Goal: Task Accomplishment & Management: Manage account settings

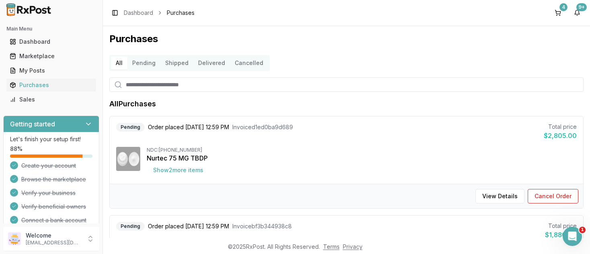
click at [148, 67] on button "Pending" at bounding box center [143, 63] width 33 height 13
click at [186, 171] on button "Show 2 more item s" at bounding box center [178, 170] width 63 height 14
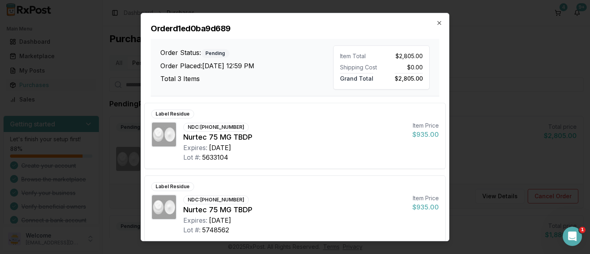
scroll to position [79, 0]
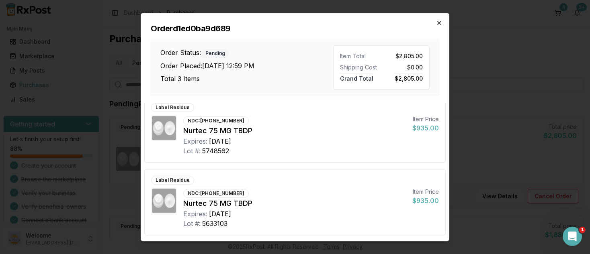
click at [438, 21] on icon "button" at bounding box center [439, 23] width 6 height 6
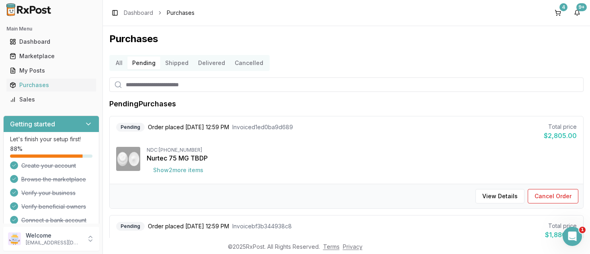
click at [178, 66] on button "Shipped" at bounding box center [176, 63] width 33 height 13
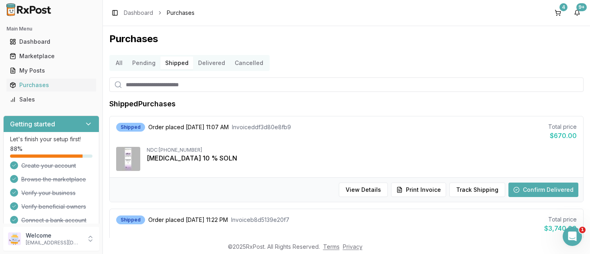
click at [141, 66] on button "Pending" at bounding box center [143, 63] width 33 height 13
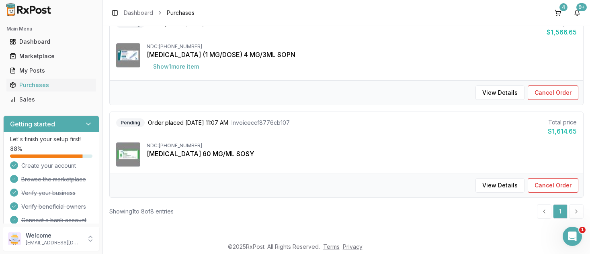
scroll to position [584, 0]
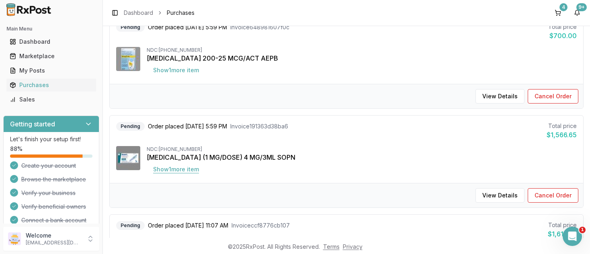
click at [182, 169] on button "Show 1 more item" at bounding box center [176, 169] width 59 height 14
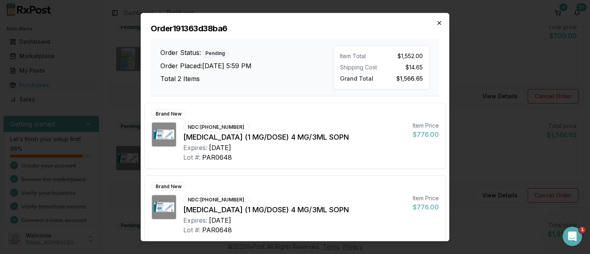
click at [439, 24] on icon "button" at bounding box center [439, 22] width 3 height 3
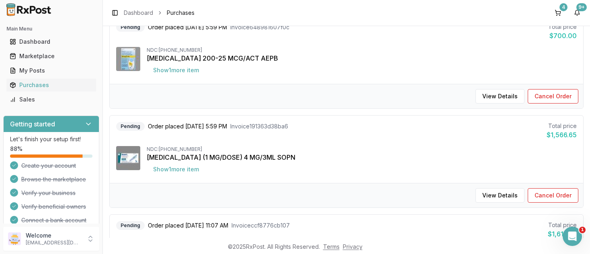
scroll to position [172, 0]
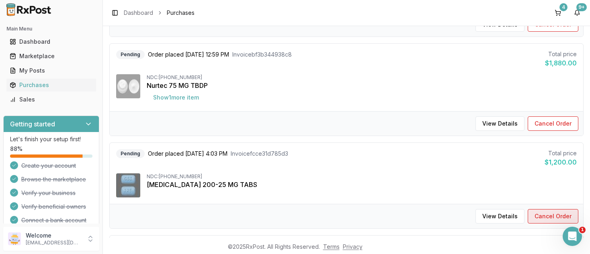
click at [549, 215] on button "Cancel Order" at bounding box center [553, 216] width 51 height 14
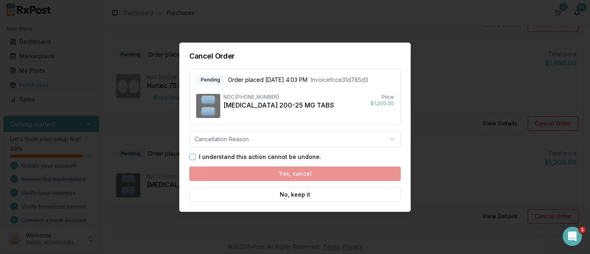
click at [191, 157] on button "I understand this action cannot be undone." at bounding box center [192, 157] width 6 height 6
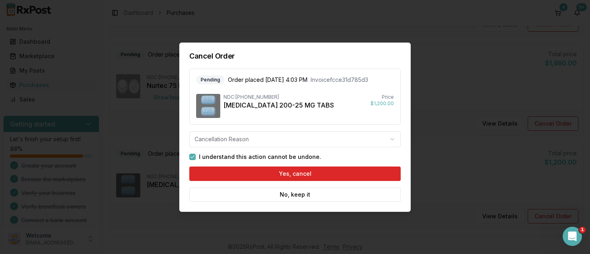
click at [383, 140] on body "Main Menu Dashboard Marketplace My Posts Purchases Sales Getting started Let's …" at bounding box center [295, 127] width 590 height 254
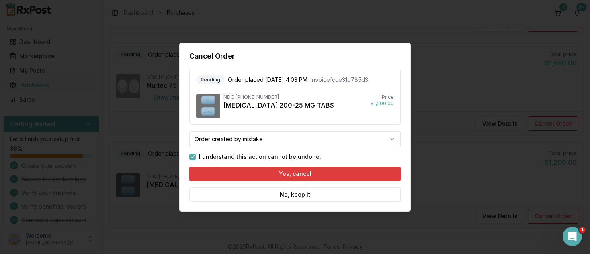
click at [289, 173] on button "Yes, cancel" at bounding box center [294, 174] width 211 height 14
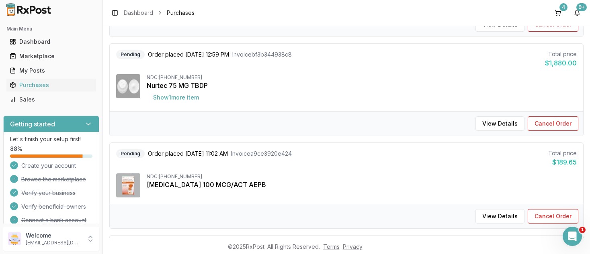
click at [157, 31] on div "View Details Cancel Order" at bounding box center [347, 24] width 474 height 25
click at [158, 32] on div "View Details Cancel Order" at bounding box center [347, 24] width 474 height 25
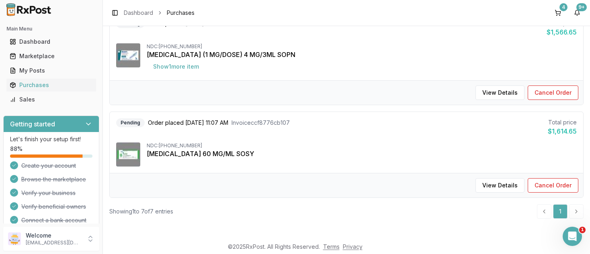
scroll to position [0, 0]
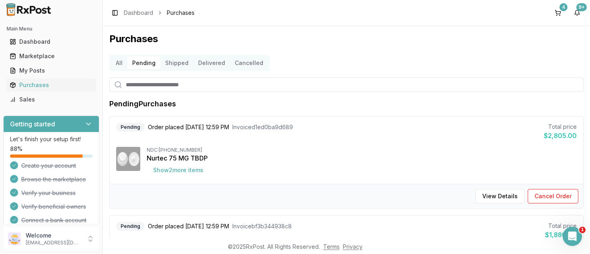
click at [207, 85] on input "search" at bounding box center [346, 85] width 474 height 14
type input "******"
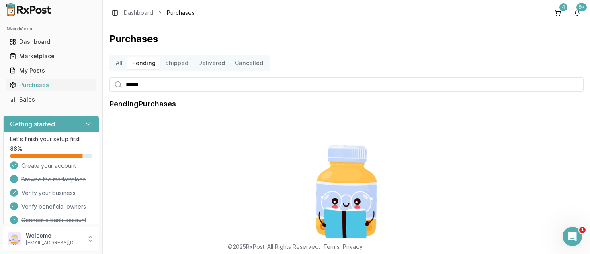
click at [199, 84] on input "******" at bounding box center [346, 85] width 474 height 14
click at [44, 60] on div "Marketplace" at bounding box center [51, 56] width 83 height 8
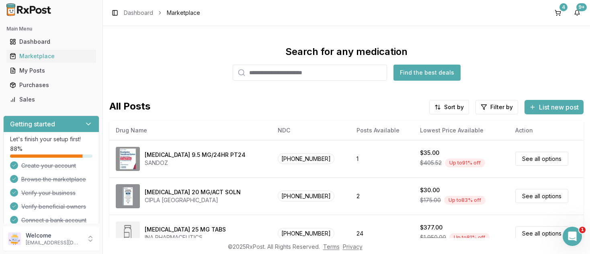
click at [314, 70] on input "search" at bounding box center [310, 73] width 154 height 16
type input "******"
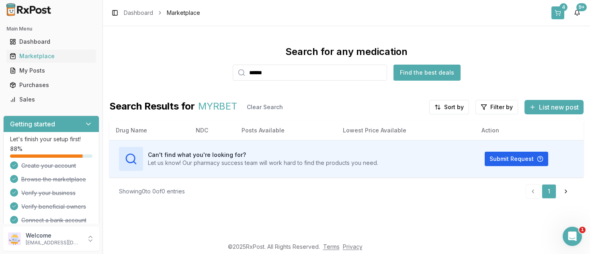
click at [560, 11] on button "4" at bounding box center [557, 12] width 13 height 13
